Goal: Communication & Community: Ask a question

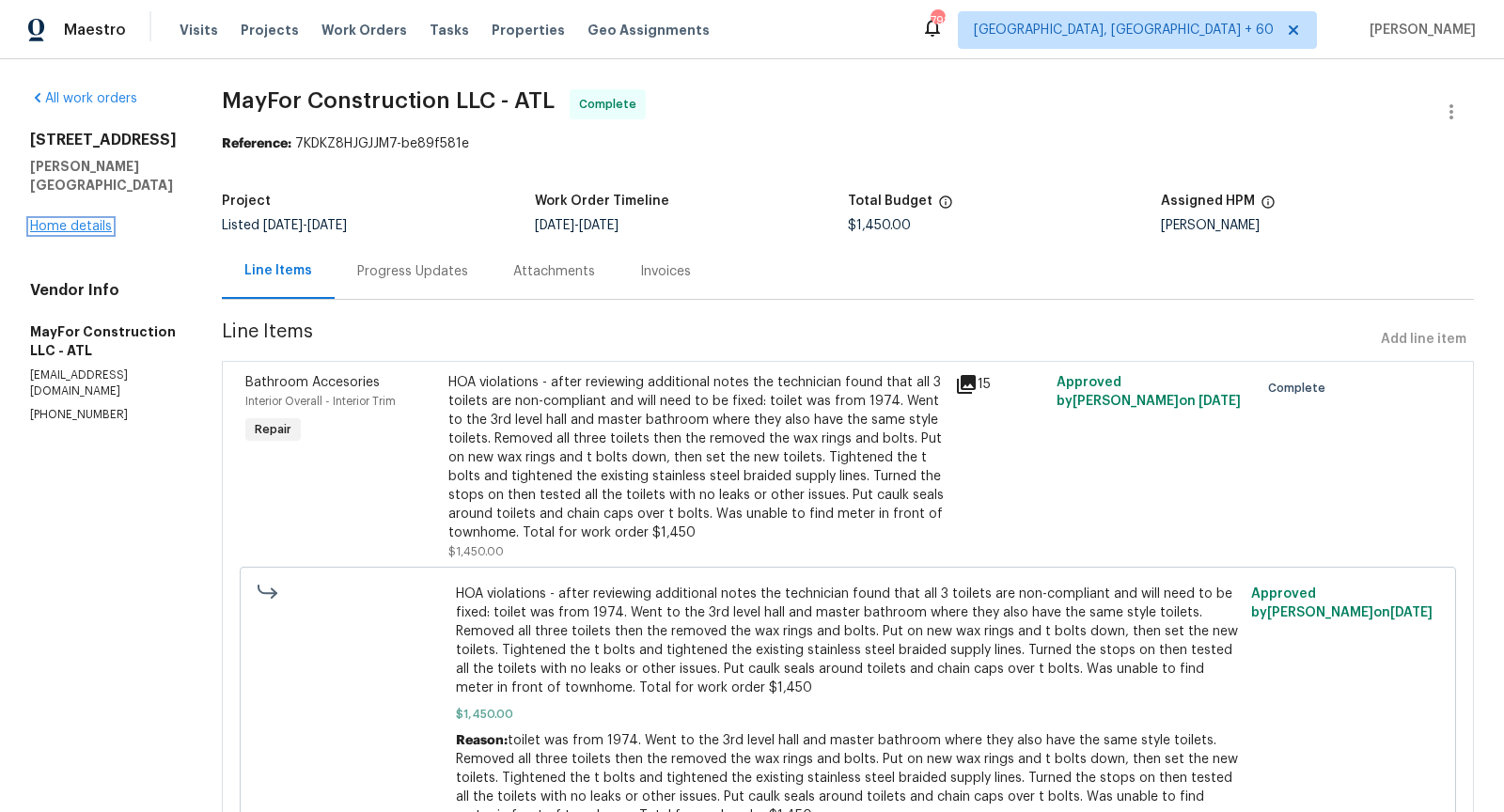
click at [78, 220] on link "Home details" at bounding box center [71, 226] width 82 height 13
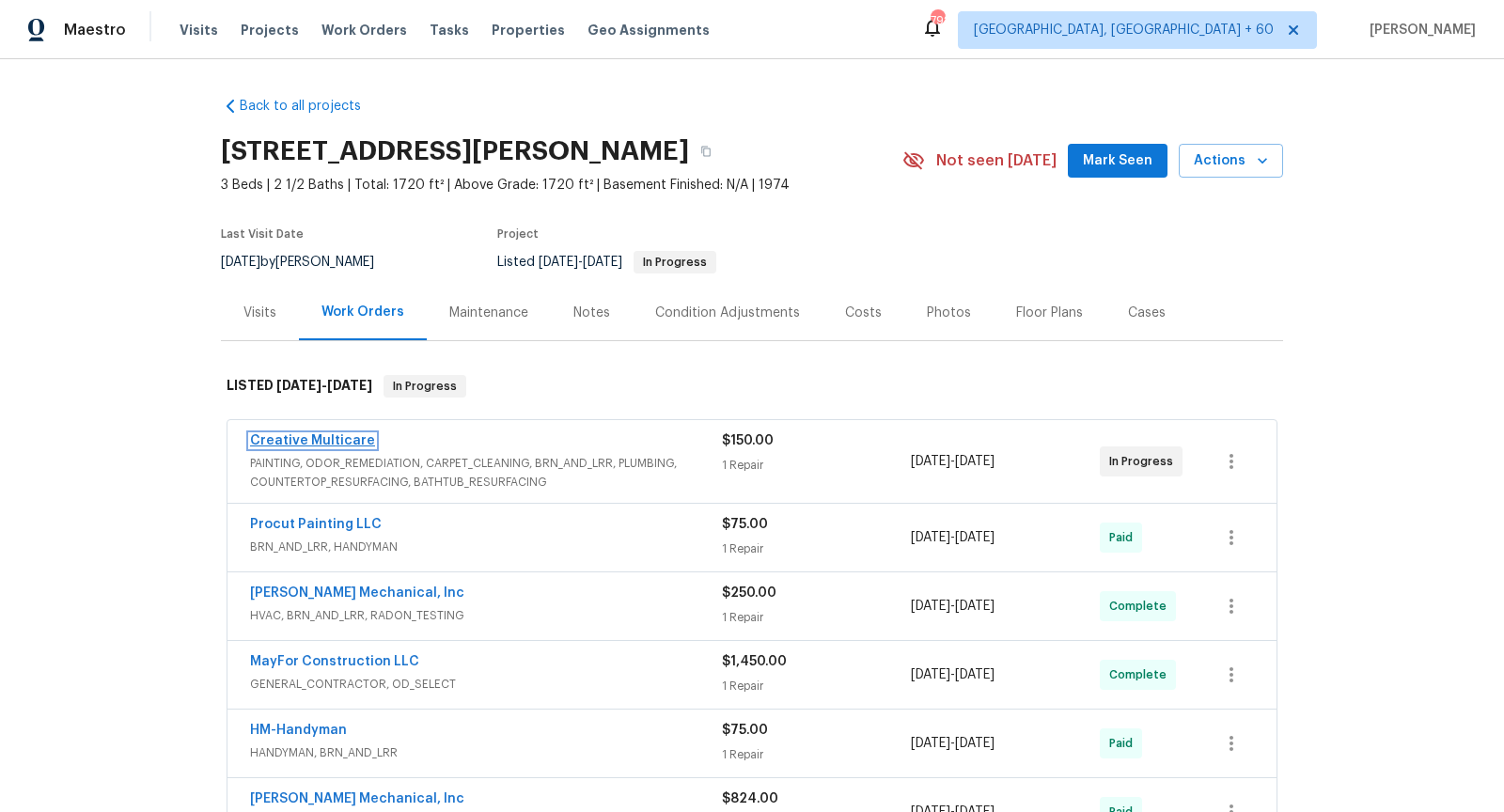
click at [351, 440] on link "Creative Multicare" at bounding box center [313, 441] width 125 height 13
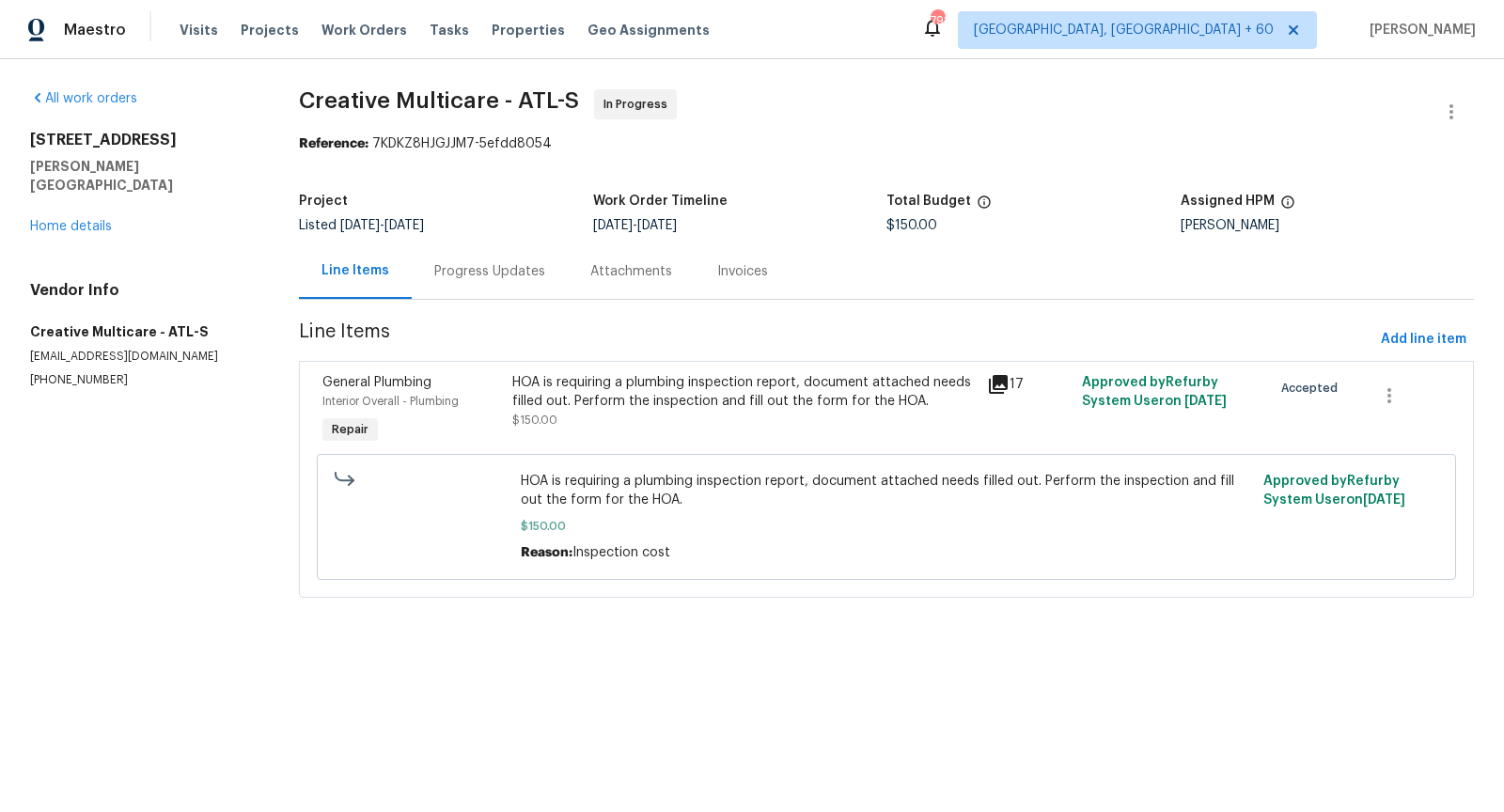
click at [503, 276] on div "Progress Updates" at bounding box center [489, 272] width 111 height 19
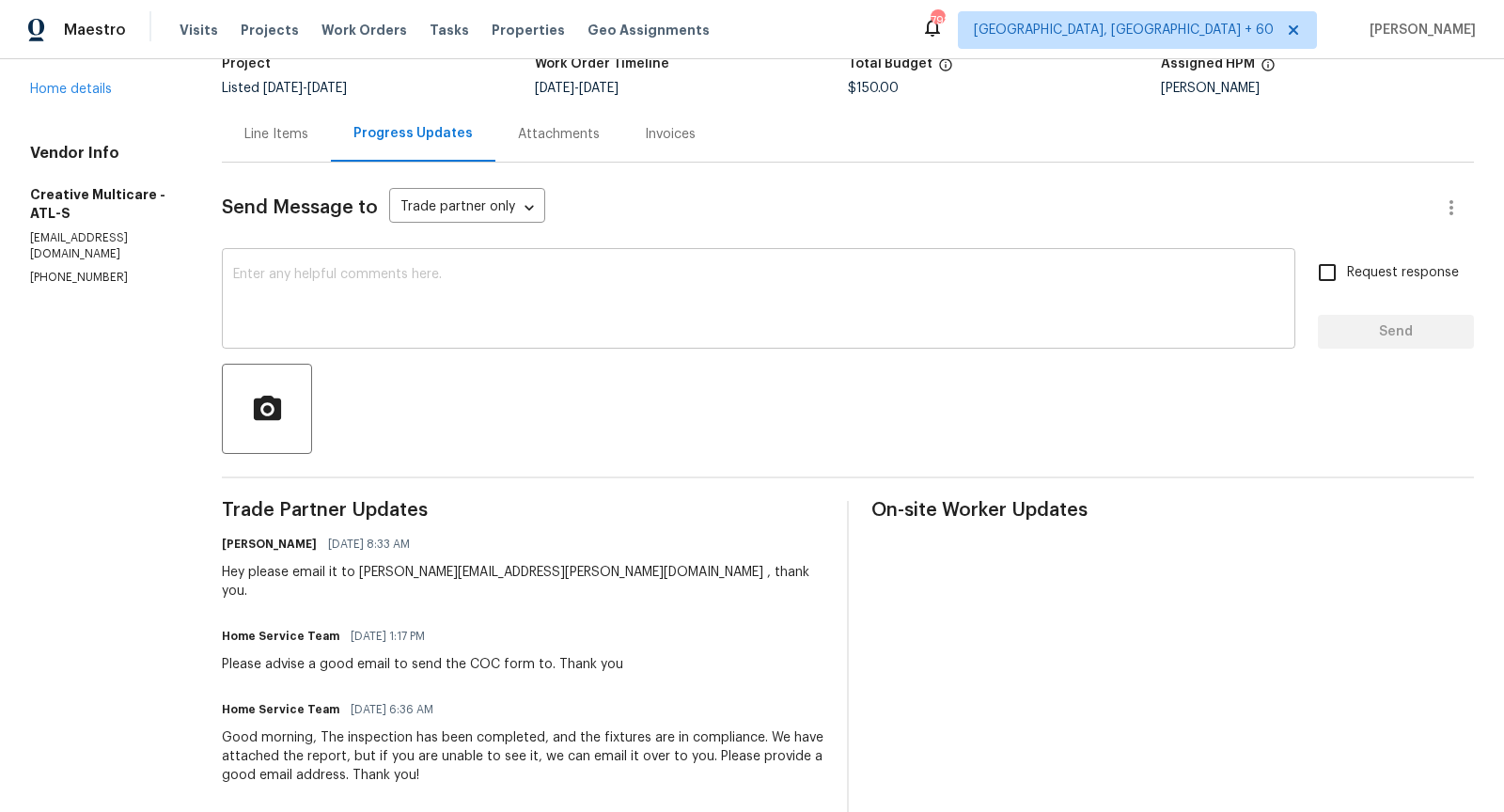
scroll to position [136, 0]
click at [485, 325] on textarea at bounding box center [758, 301] width 1051 height 65
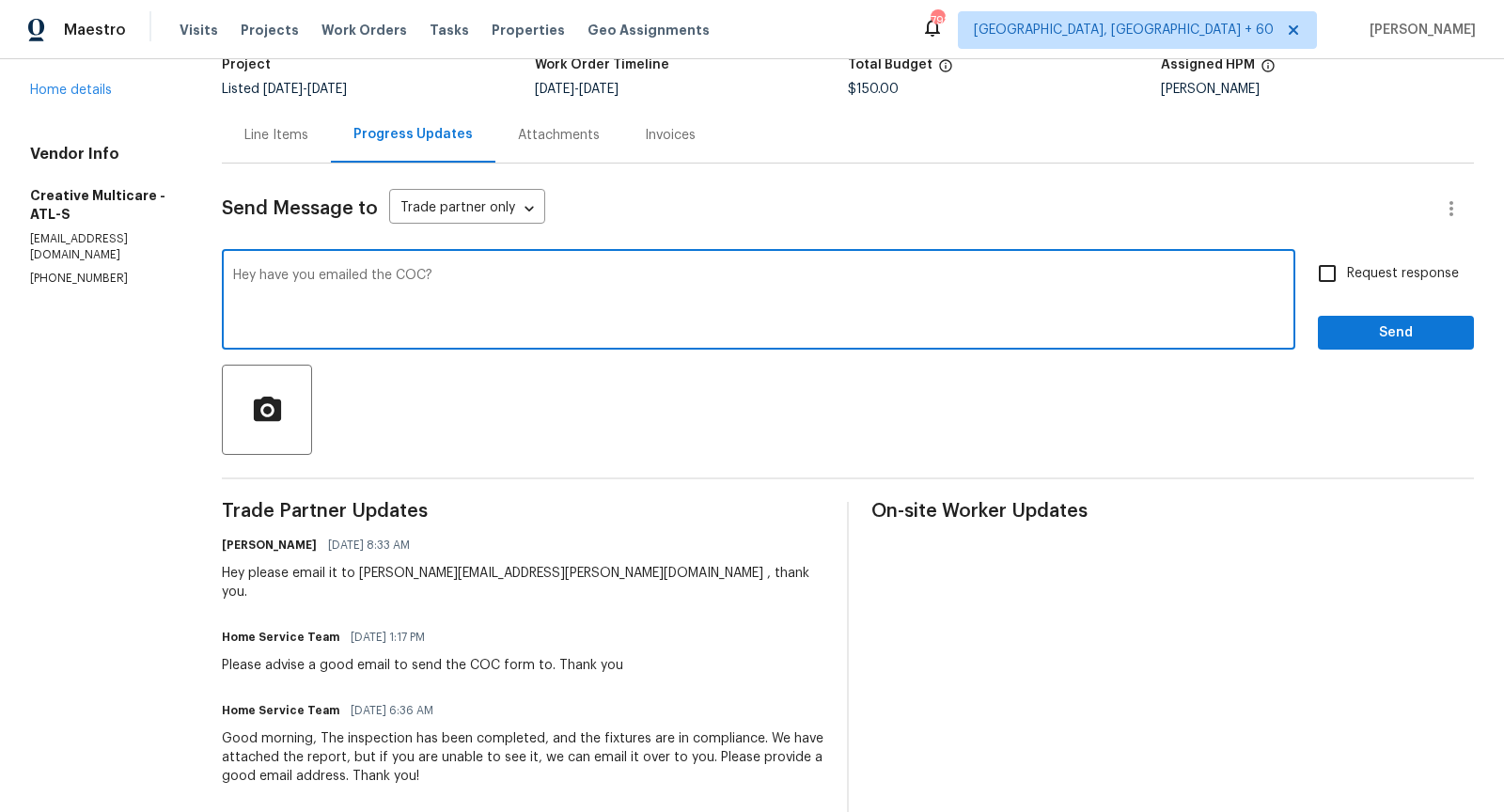
type textarea "Hey have you emailed the COC?"
click at [1328, 269] on input "Request response" at bounding box center [1328, 274] width 40 height 40
checkbox input "true"
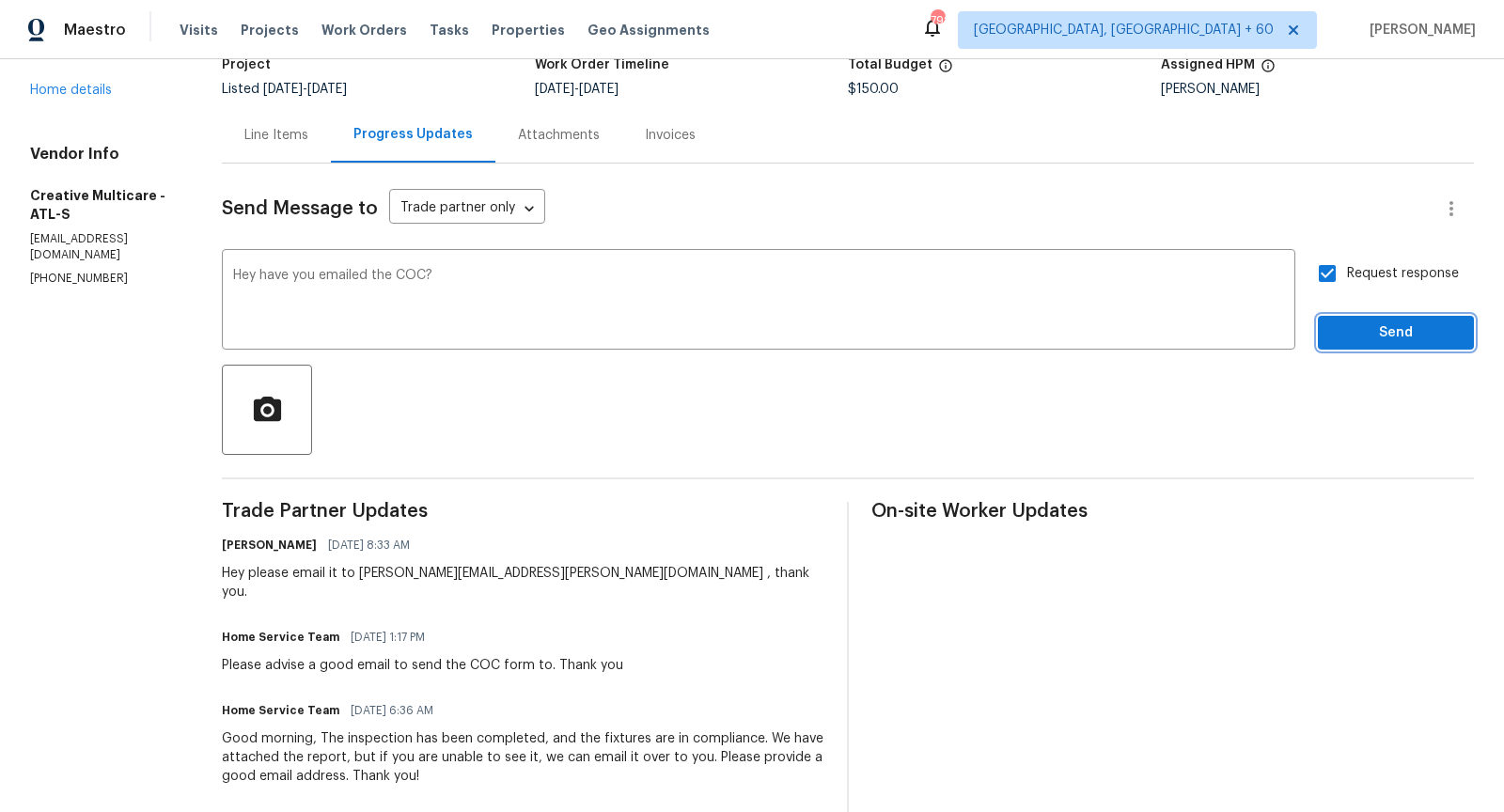
click at [1354, 326] on span "Send" at bounding box center [1395, 333] width 126 height 24
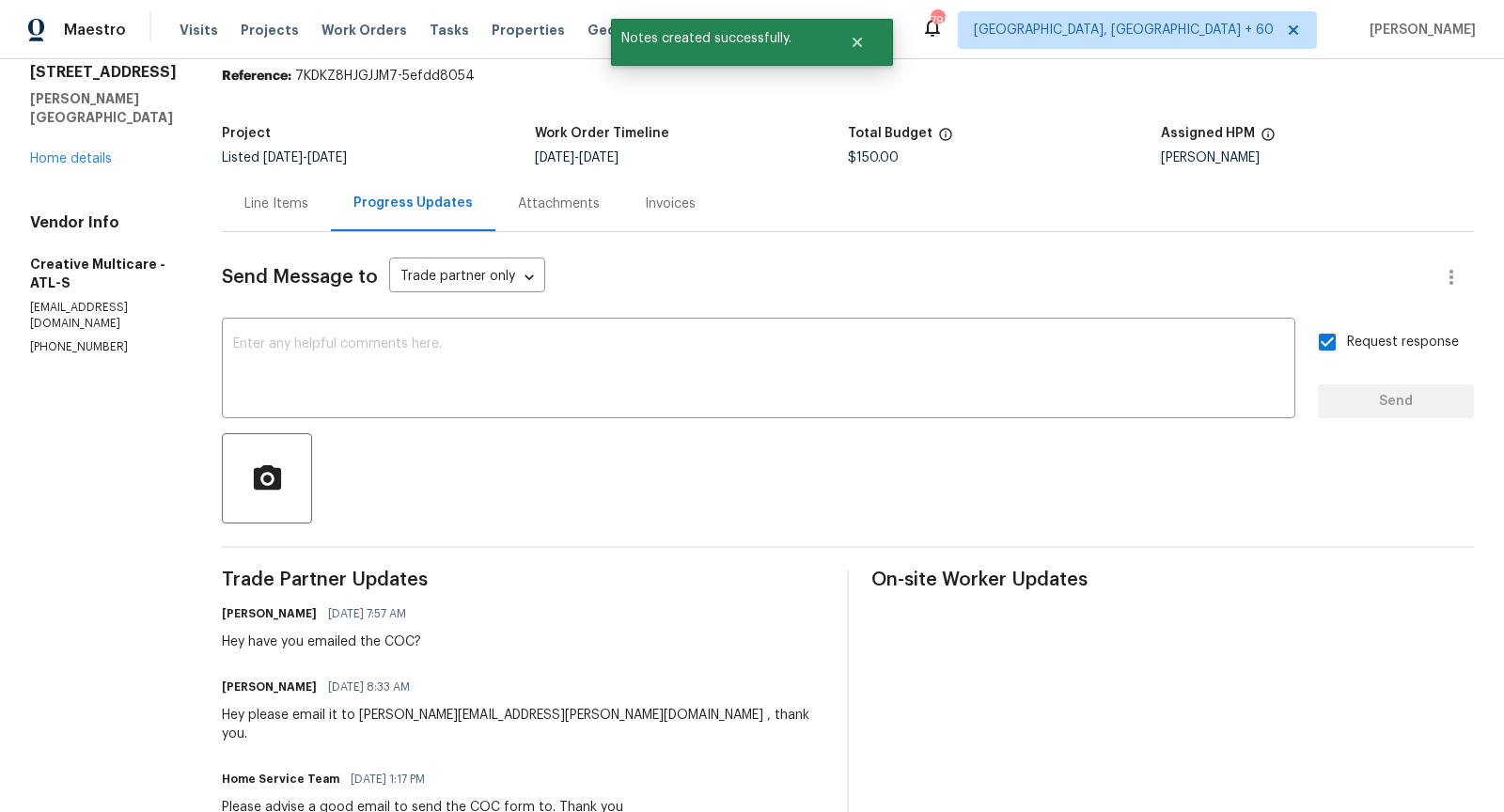
scroll to position [0, 0]
